Goal: Transaction & Acquisition: Obtain resource

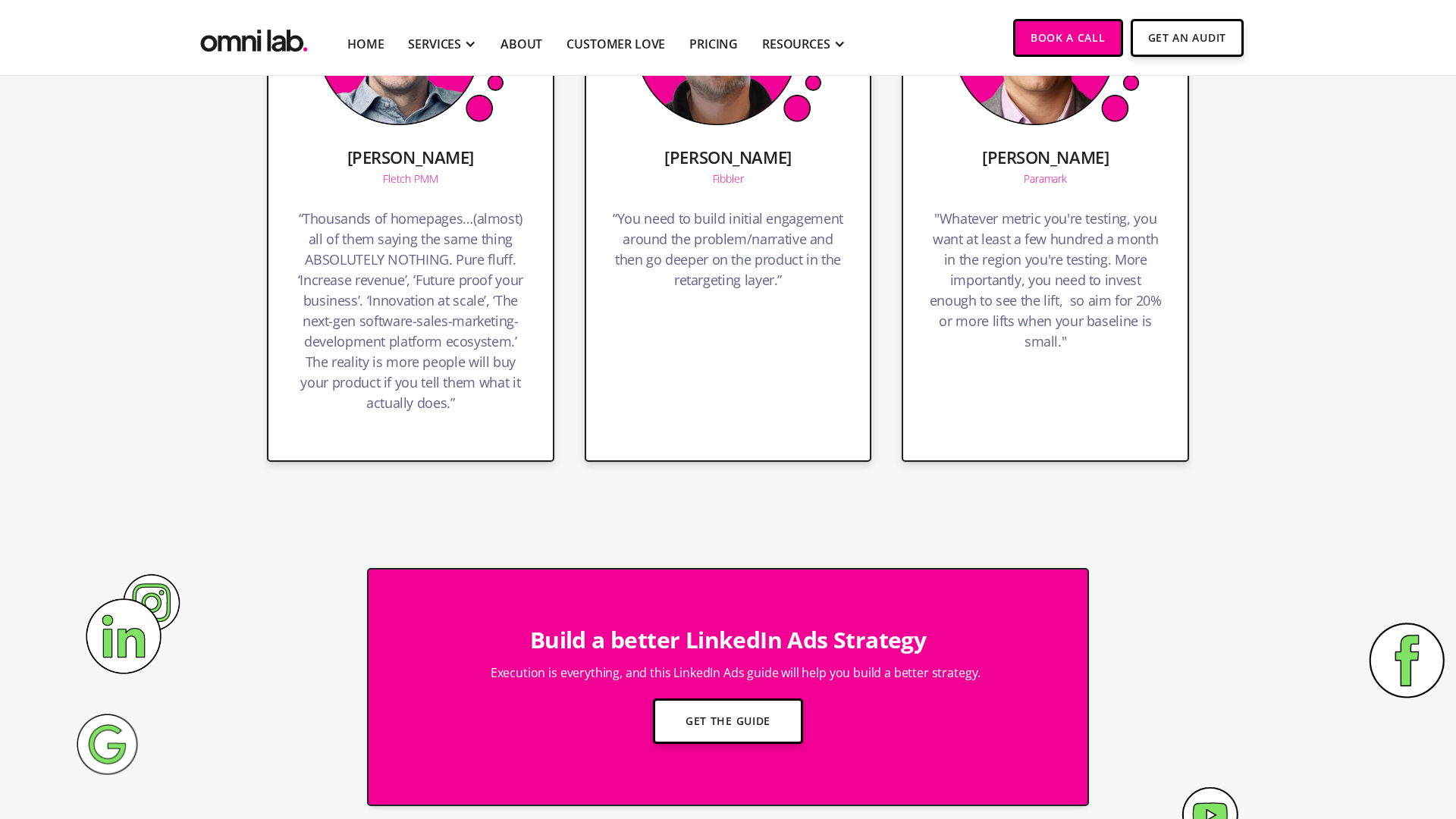
scroll to position [3969, 0]
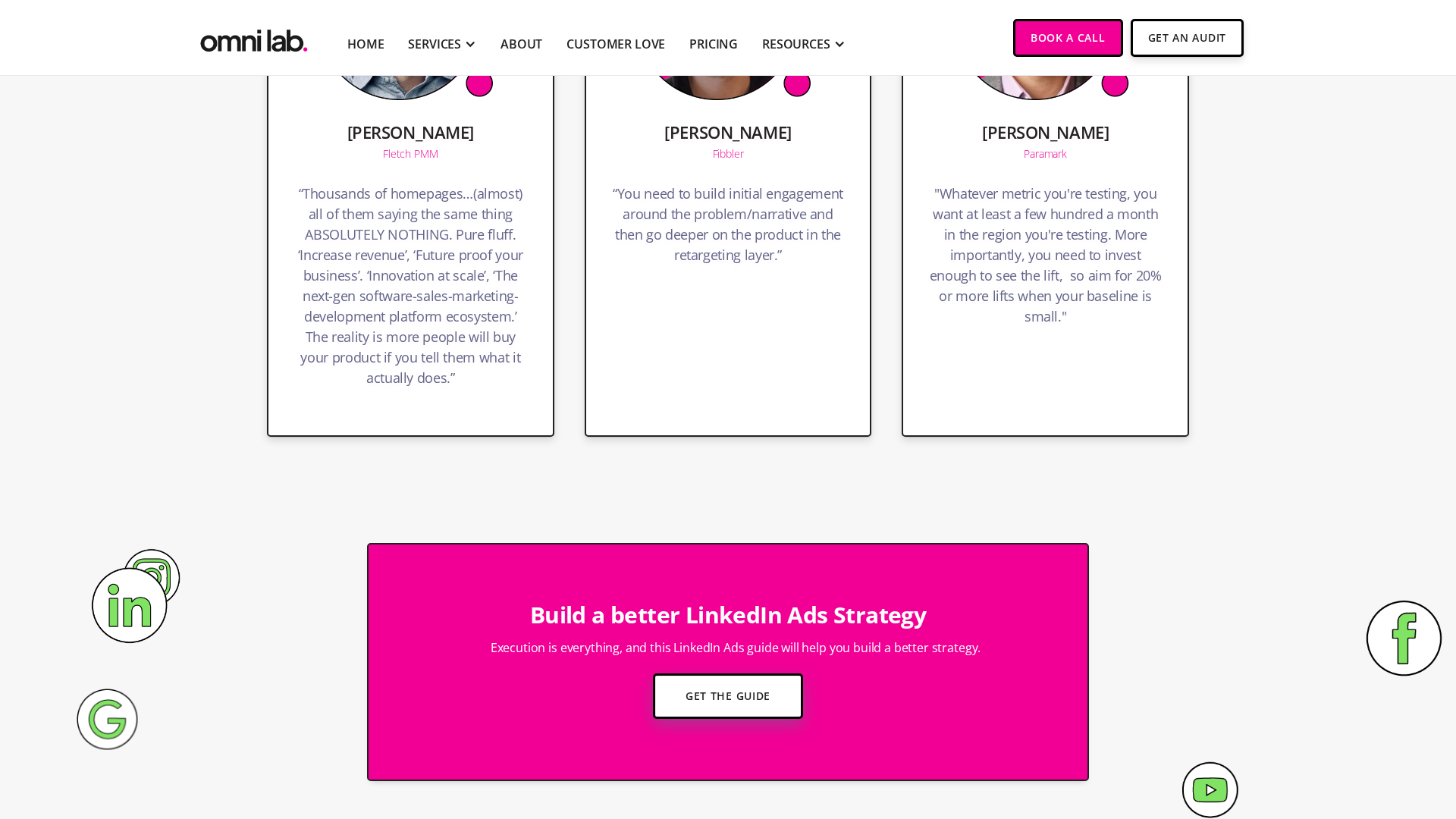
click at [740, 695] on link "Get the Guide" at bounding box center [728, 696] width 150 height 45
